Goal: Task Accomplishment & Management: Manage account settings

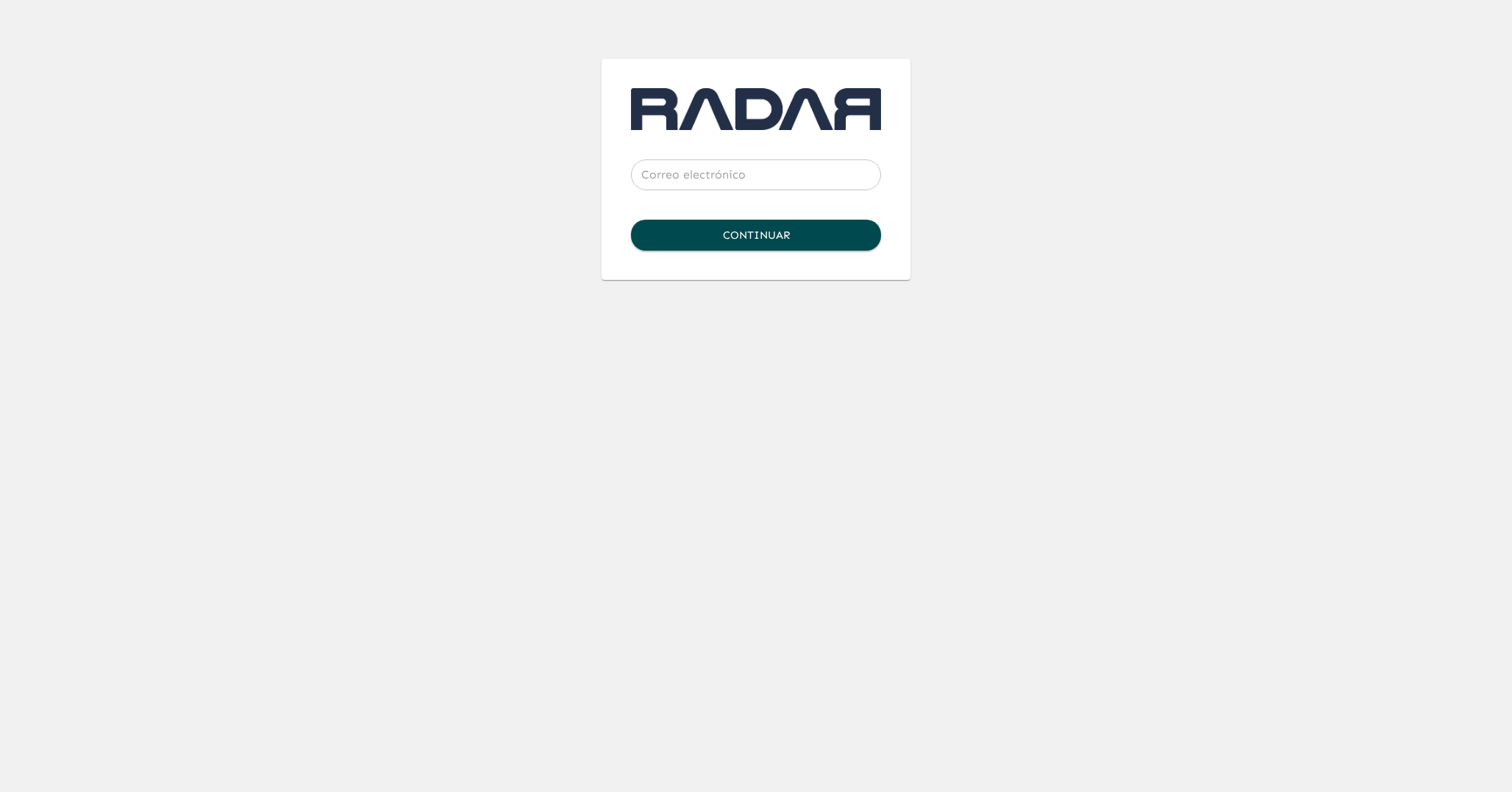
click at [848, 280] on html "​ Continuar" at bounding box center [756, 139] width 1512 height 280
